Goal: Transaction & Acquisition: Subscribe to service/newsletter

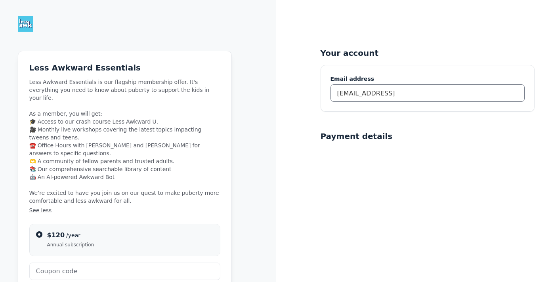
type input "mwilper@berkeleycarroll.org"
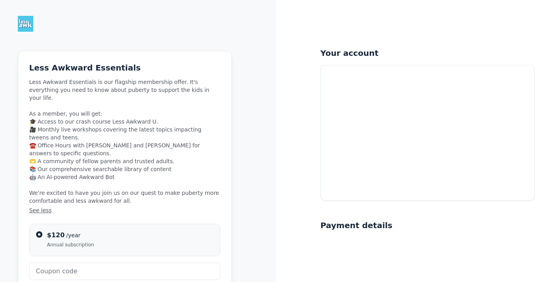
click at [124, 231] on div "$120 /year Annual subscription" at bounding box center [130, 239] width 166 height 17
click at [42, 231] on input "$120 /year Annual subscription" at bounding box center [39, 234] width 6 height 6
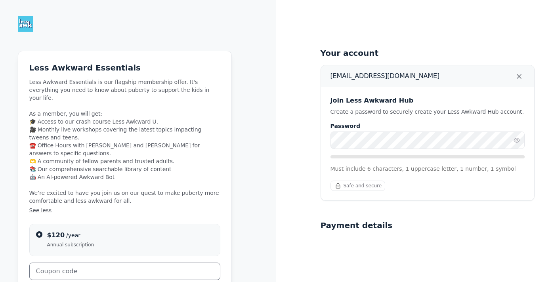
click at [117, 263] on input "text" at bounding box center [124, 271] width 191 height 17
paste input "BERKLEYTEACHERS"
type input "BERKLEYTEACHERS"
click at [217, 263] on button "Apply" at bounding box center [203, 271] width 36 height 16
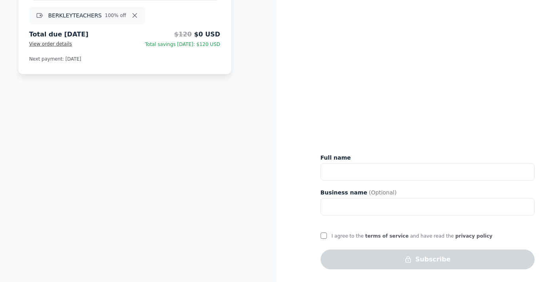
scroll to position [256, 0]
click at [327, 237] on div "I agree to the terms of service and have read the privacy policy" at bounding box center [406, 236] width 172 height 11
click at [321, 234] on input "I agree to the terms of service and have read the privacy policy" at bounding box center [323, 236] width 6 height 6
checkbox input "true"
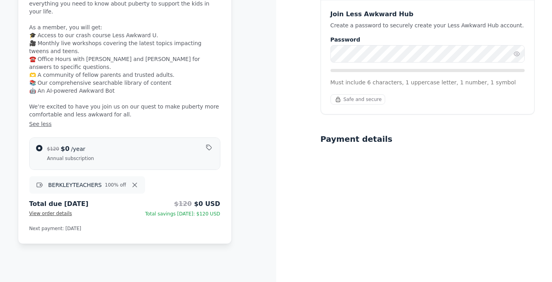
scroll to position [0, 0]
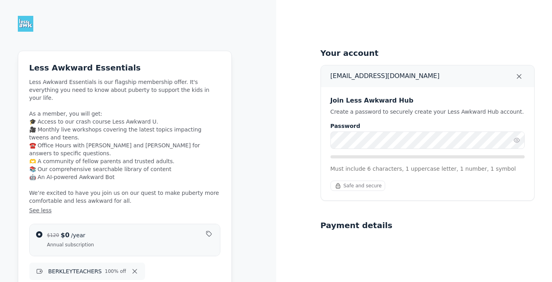
click at [372, 150] on div "Password Must include 6 characters, 1 uppercase letter, 1 number, 1 symbol" at bounding box center [427, 147] width 194 height 51
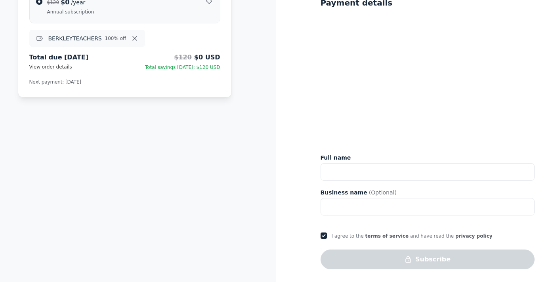
scroll to position [233, 0]
click at [353, 171] on input "text" at bounding box center [427, 171] width 214 height 17
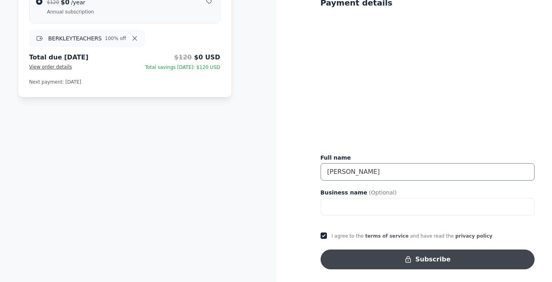
type input "Mike Wilper"
click at [387, 255] on button "Subscribe" at bounding box center [427, 260] width 214 height 20
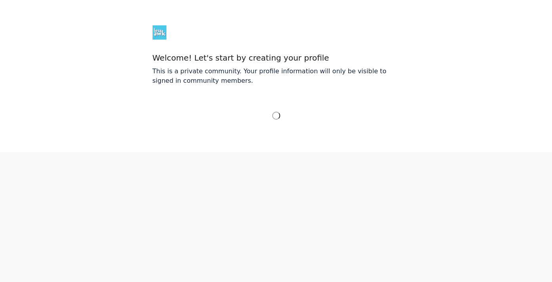
select select "Eastern Time ([GEOGRAPHIC_DATA] & [GEOGRAPHIC_DATA])"
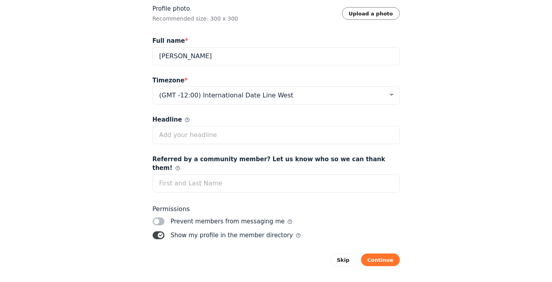
scroll to position [100, 0]
click at [384, 254] on button "Continue" at bounding box center [380, 260] width 39 height 13
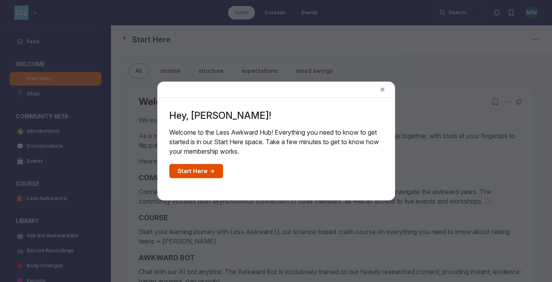
scroll to position [2158, 1517]
click at [198, 165] on link "Start Here →" at bounding box center [196, 171] width 54 height 14
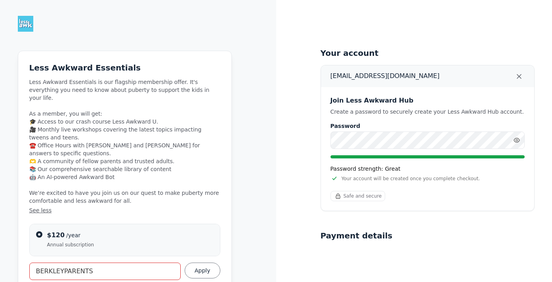
scroll to position [48, 0]
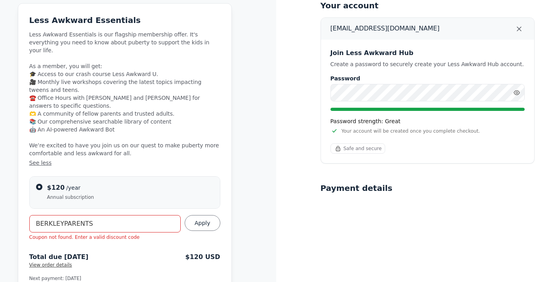
click at [484, 3] on h5 "Your account" at bounding box center [427, 5] width 214 height 11
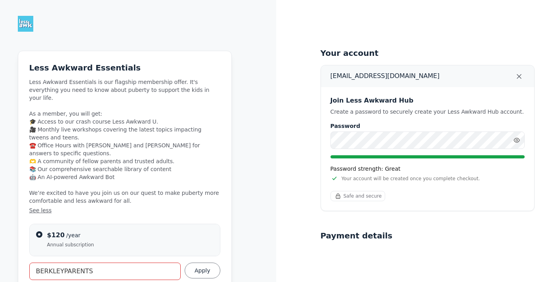
scroll to position [0, 0]
